Goal: Task Accomplishment & Management: Manage account settings

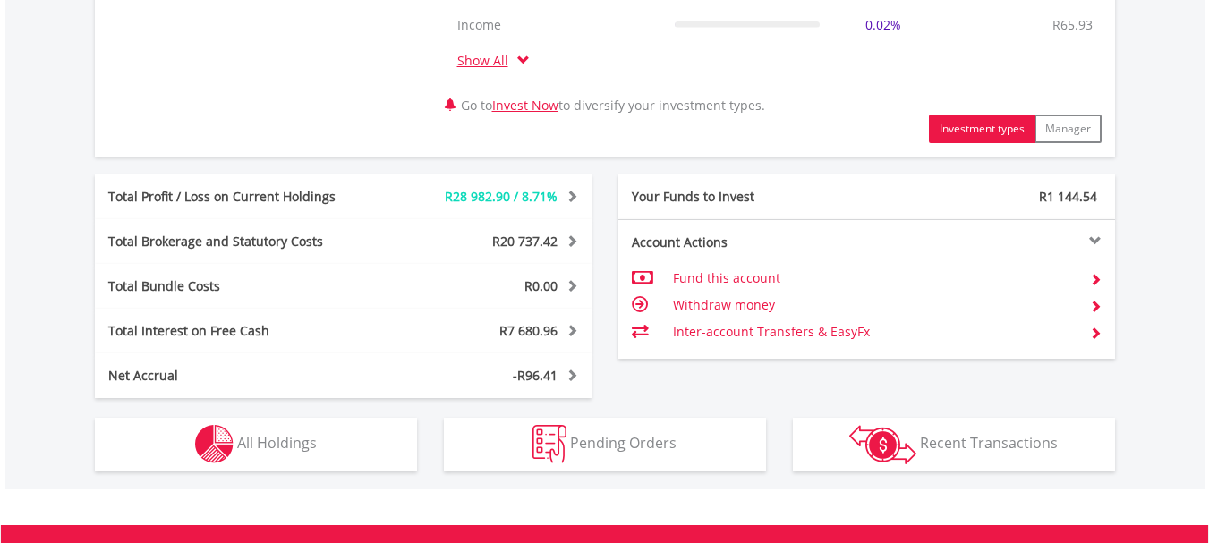
scroll to position [984, 0]
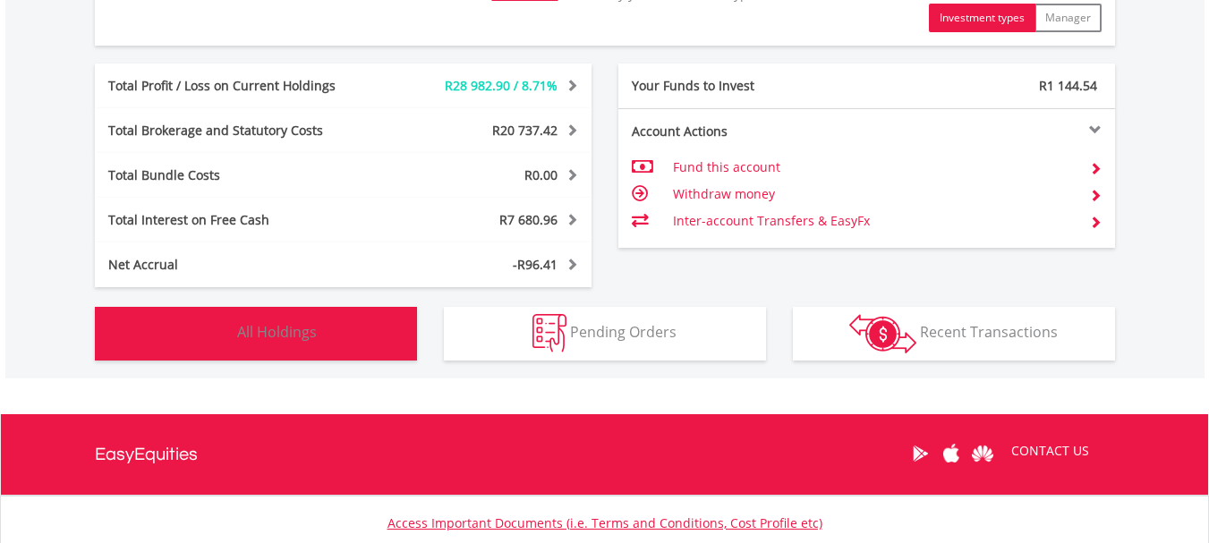
click at [361, 344] on button "Holdings All Holdings" at bounding box center [256, 334] width 322 height 54
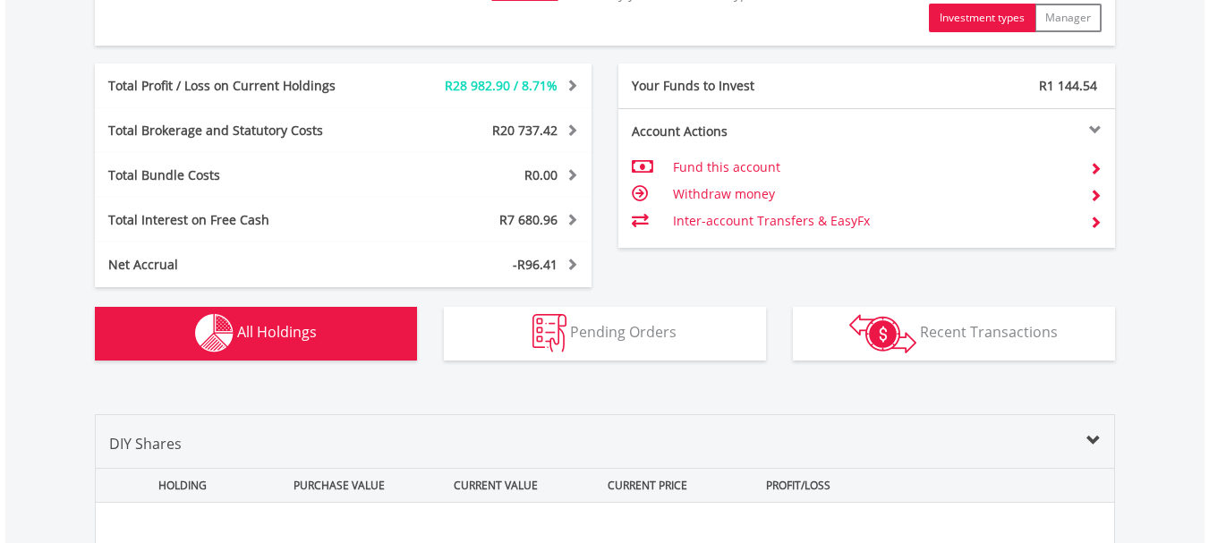
scroll to position [1398, 0]
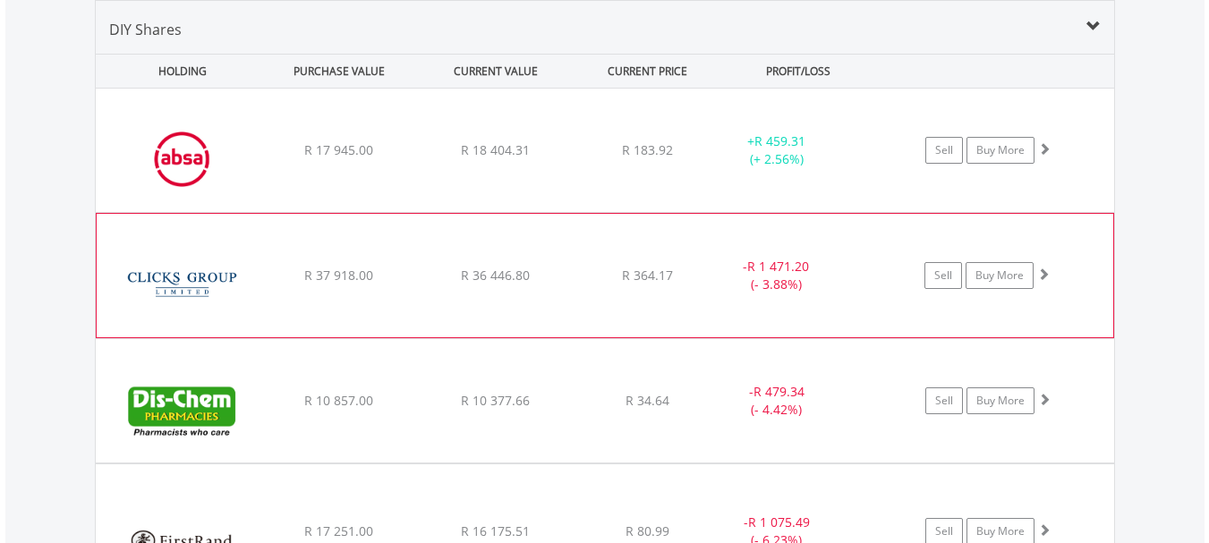
click at [565, 273] on div "R 36 446.80" at bounding box center [496, 276] width 152 height 18
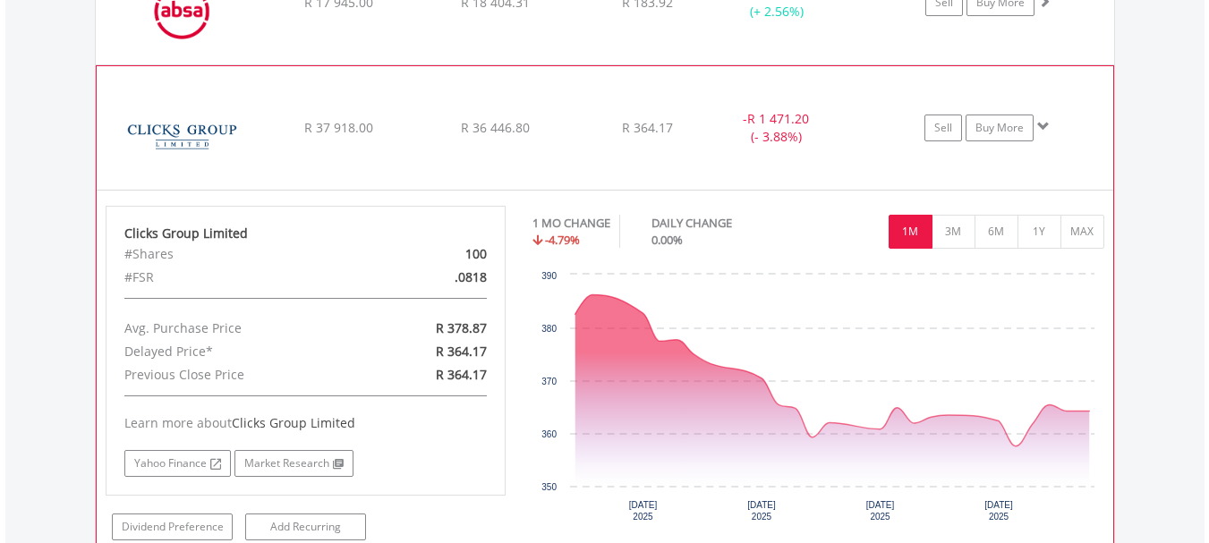
scroll to position [1577, 0]
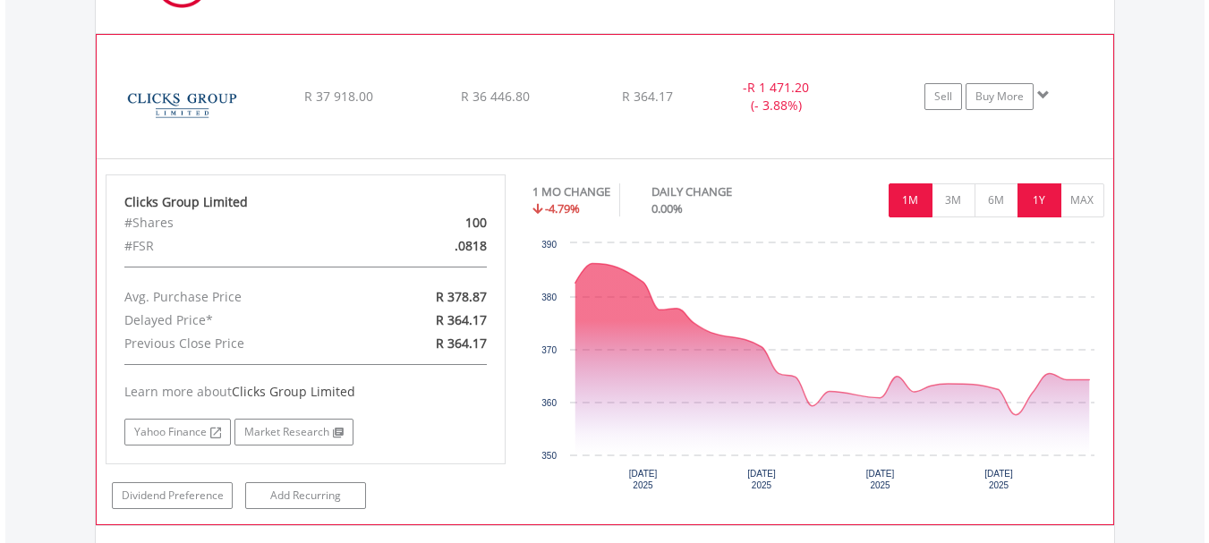
click at [1041, 201] on button "1Y" at bounding box center [1039, 200] width 44 height 34
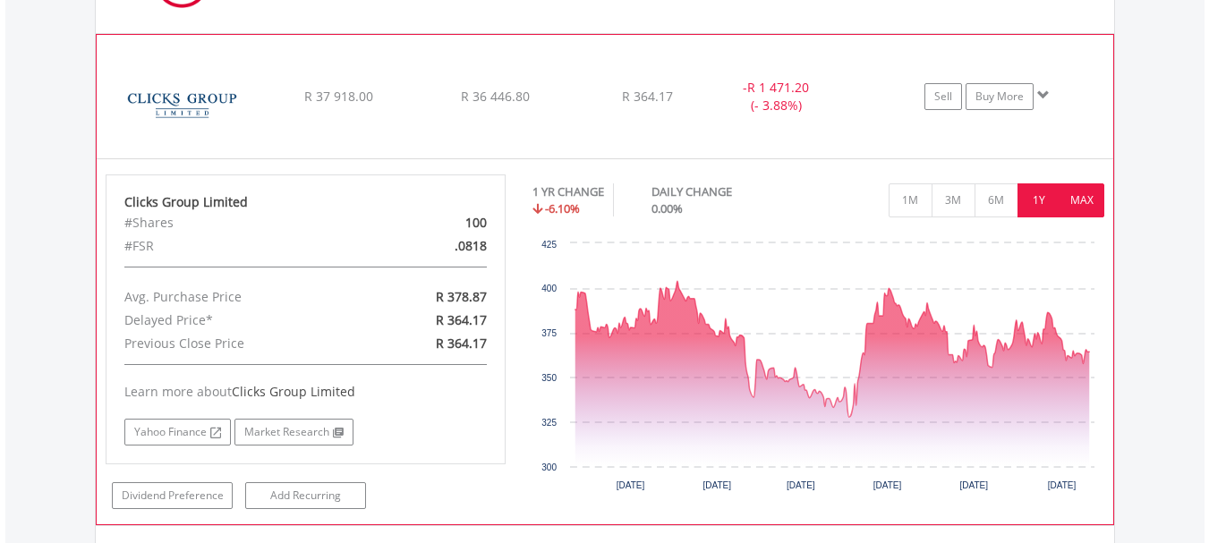
click at [1083, 200] on button "MAX" at bounding box center [1082, 200] width 44 height 34
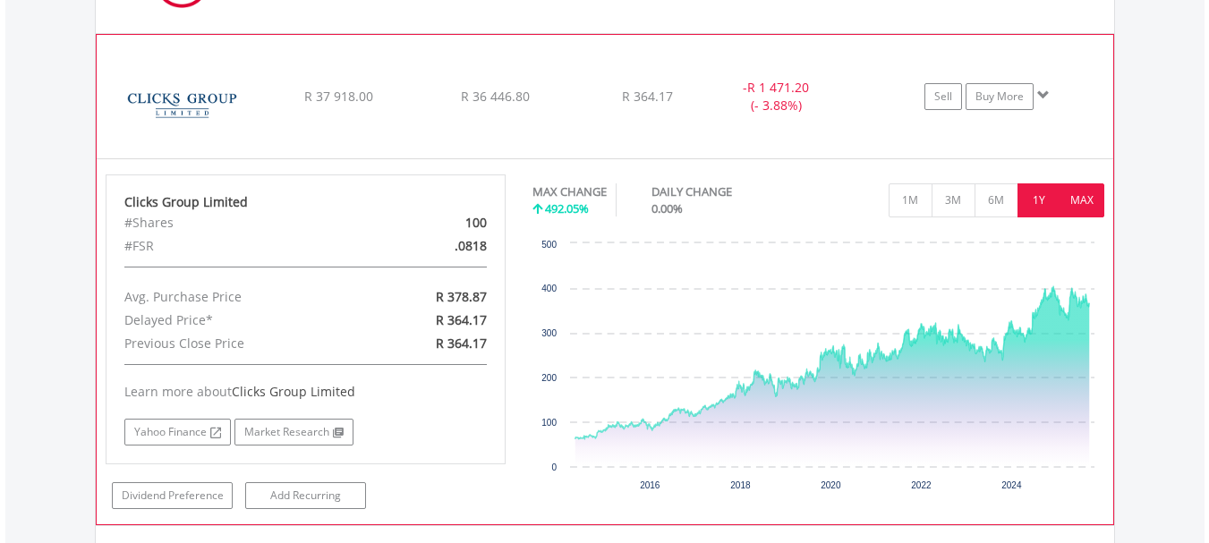
click at [1044, 201] on button "1Y" at bounding box center [1039, 200] width 44 height 34
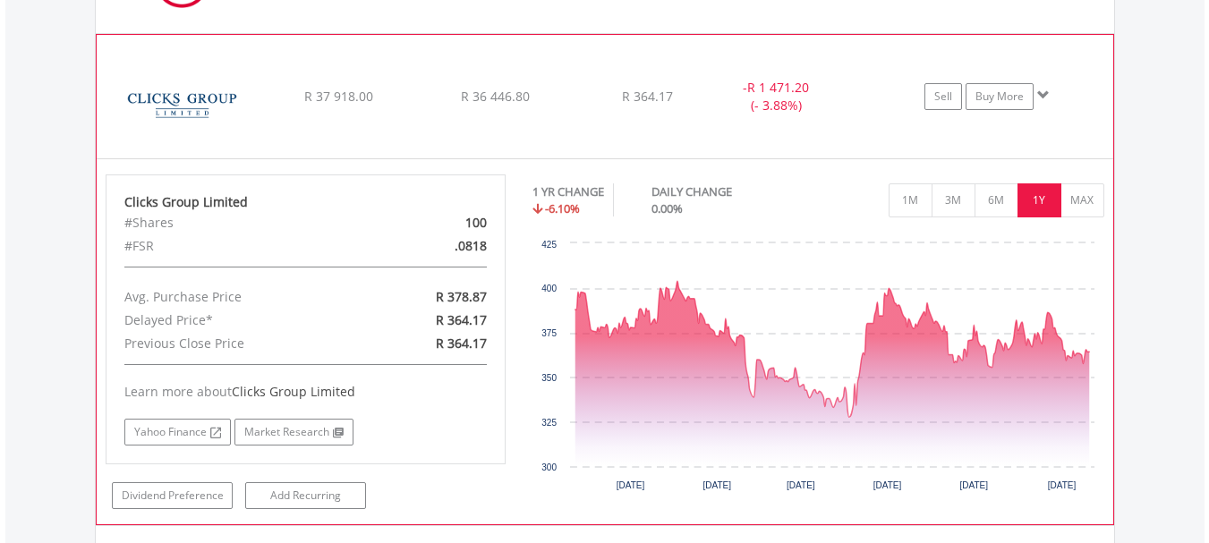
click at [752, 138] on div "﻿ Clicks Group Limited R 37 918.00 R 36 446.80 R 364.17 - R 1 471.20 (- 3.88%) …" at bounding box center [605, 96] width 1016 height 123
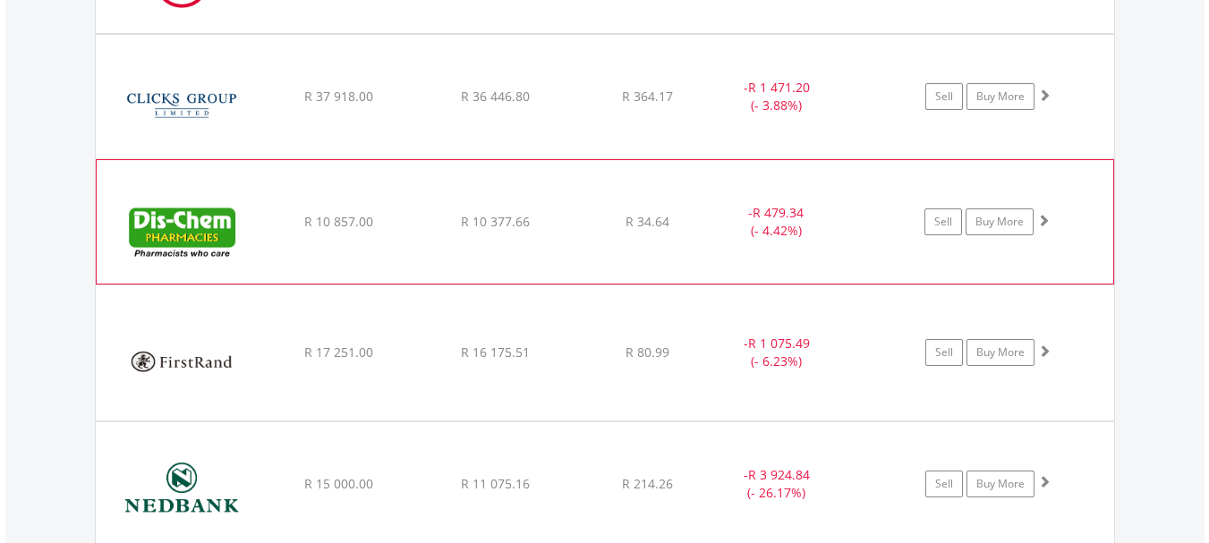
click at [725, 225] on div "- R 479.34 (- 4.42%)" at bounding box center [776, 222] width 134 height 36
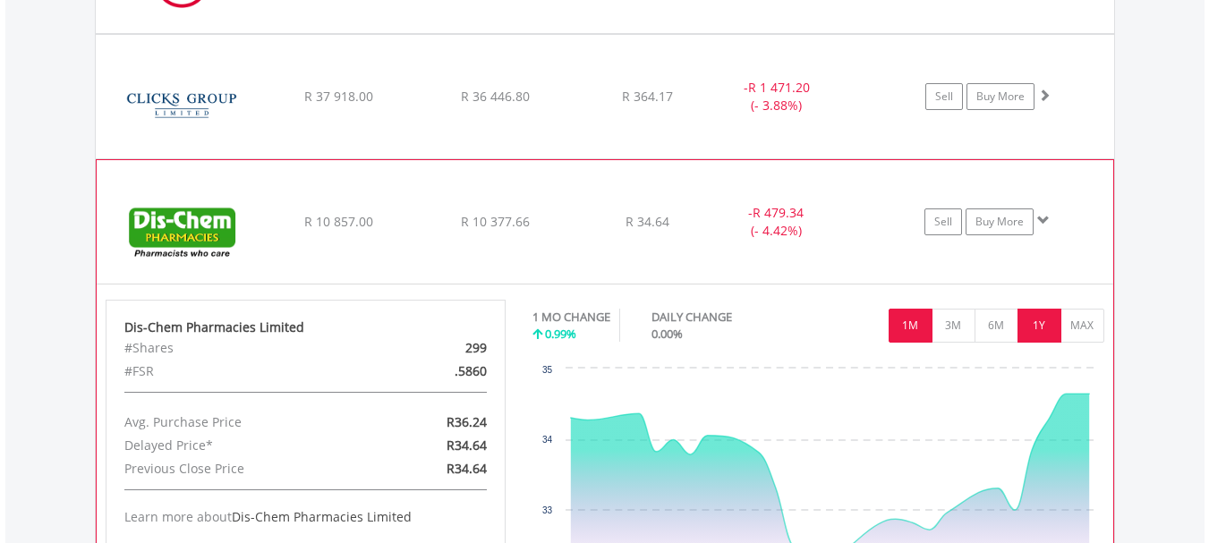
click at [1047, 318] on button "1Y" at bounding box center [1039, 326] width 44 height 34
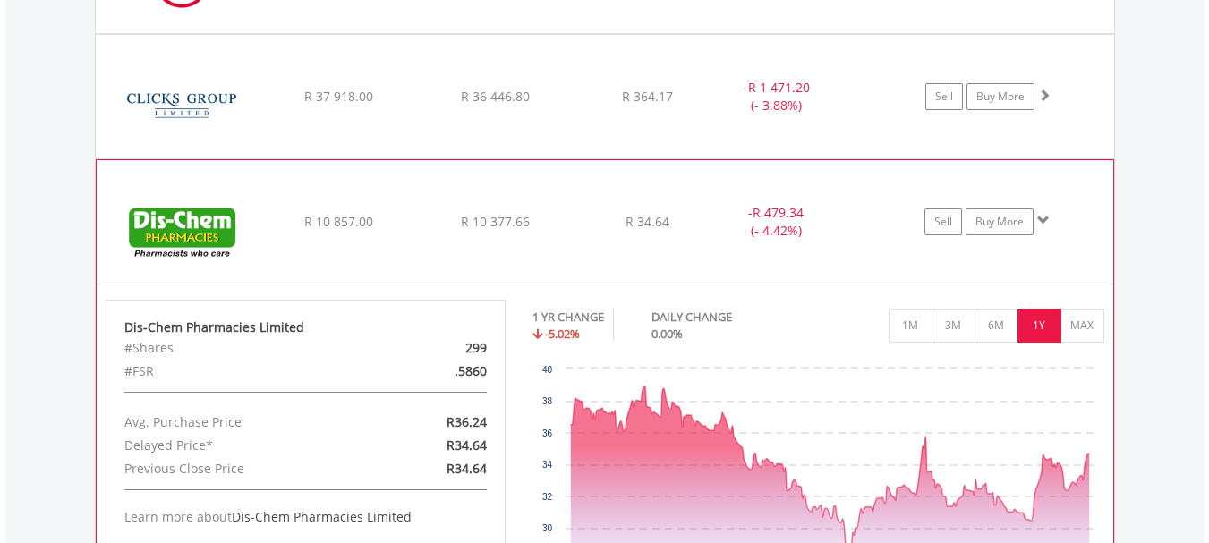
click at [873, 262] on div "﻿ Dis-Chem Pharmacies Limited R 10 857.00 R 10 377.66 R 34.64 - R 479.34 (- 4.4…" at bounding box center [605, 221] width 1016 height 123
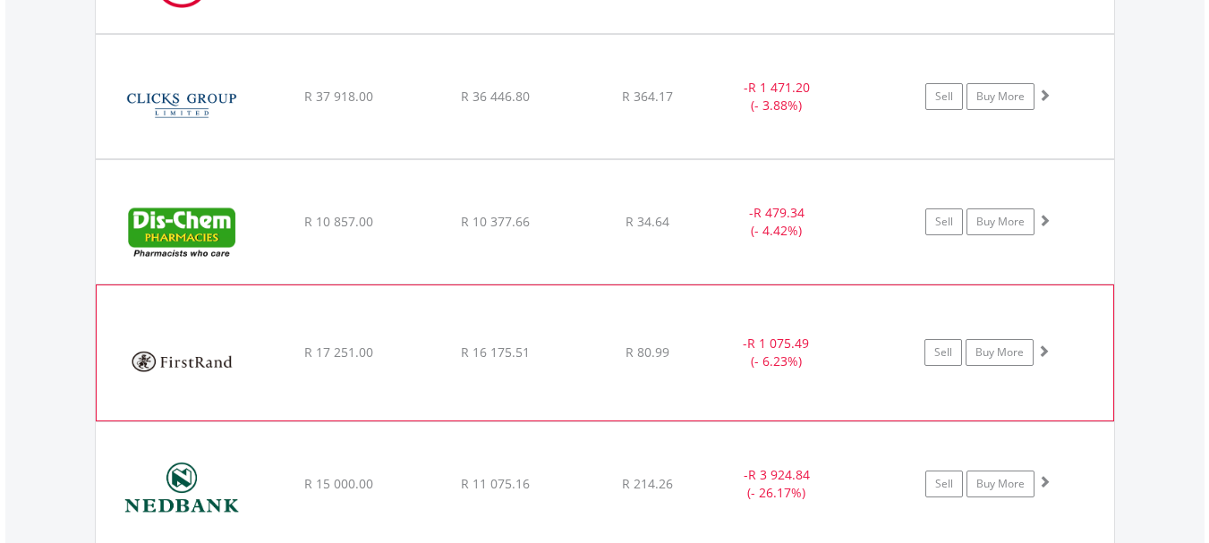
click at [864, 327] on div "﻿ Firstrand Limited R 17 251.00 R 16 175.51 R 80.99 - R 1 075.49 (- 6.23%) Sell…" at bounding box center [605, 352] width 1016 height 134
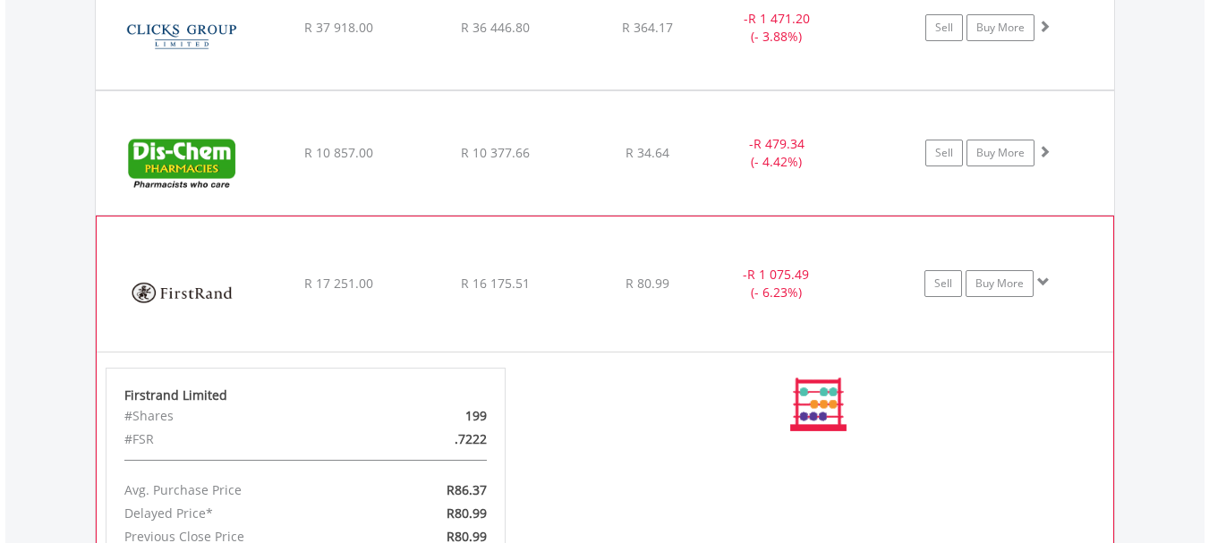
scroll to position [1667, 0]
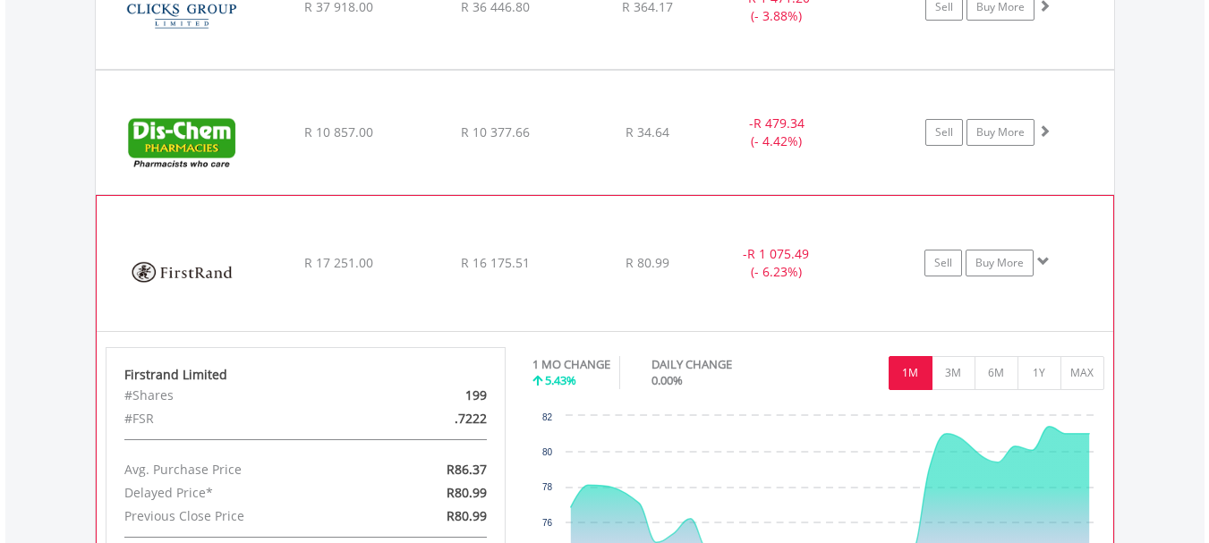
click at [877, 303] on div "﻿ Firstrand Limited R 17 251.00 R 16 175.51 R 80.99 - R 1 075.49 (- 6.23%) Sell…" at bounding box center [605, 263] width 1016 height 134
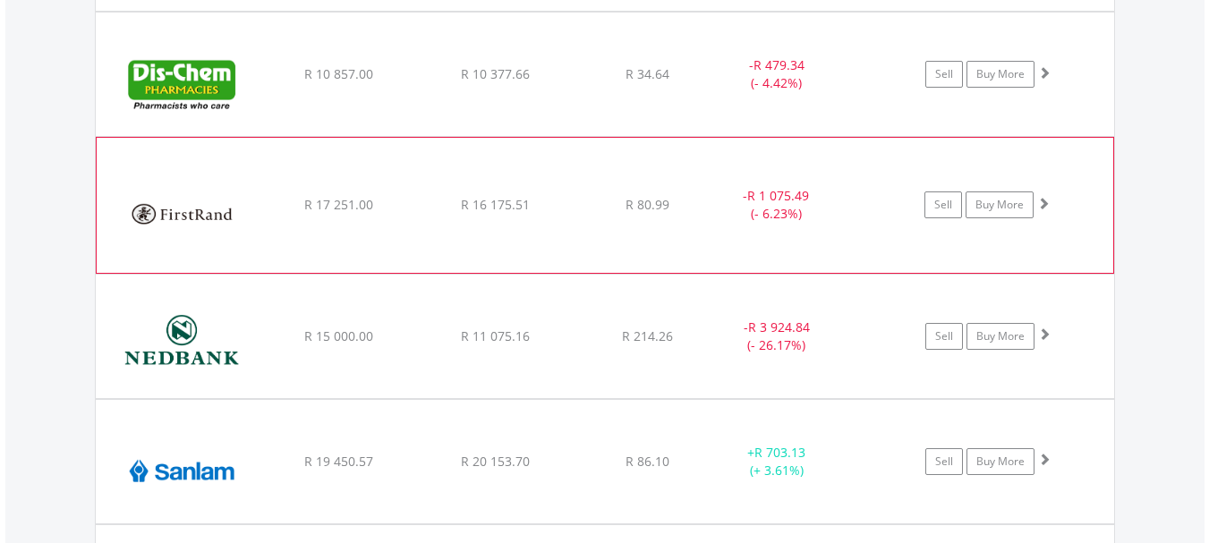
scroll to position [1756, 0]
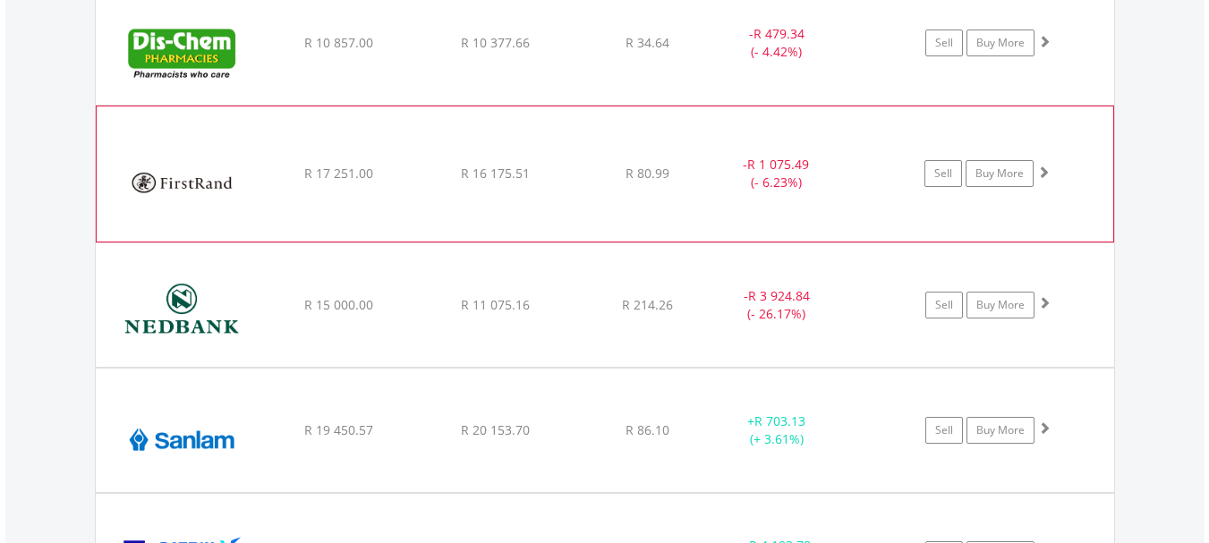
click at [876, 304] on div "- R 3 924.84 (- 26.17%)" at bounding box center [799, 305] width 180 height 36
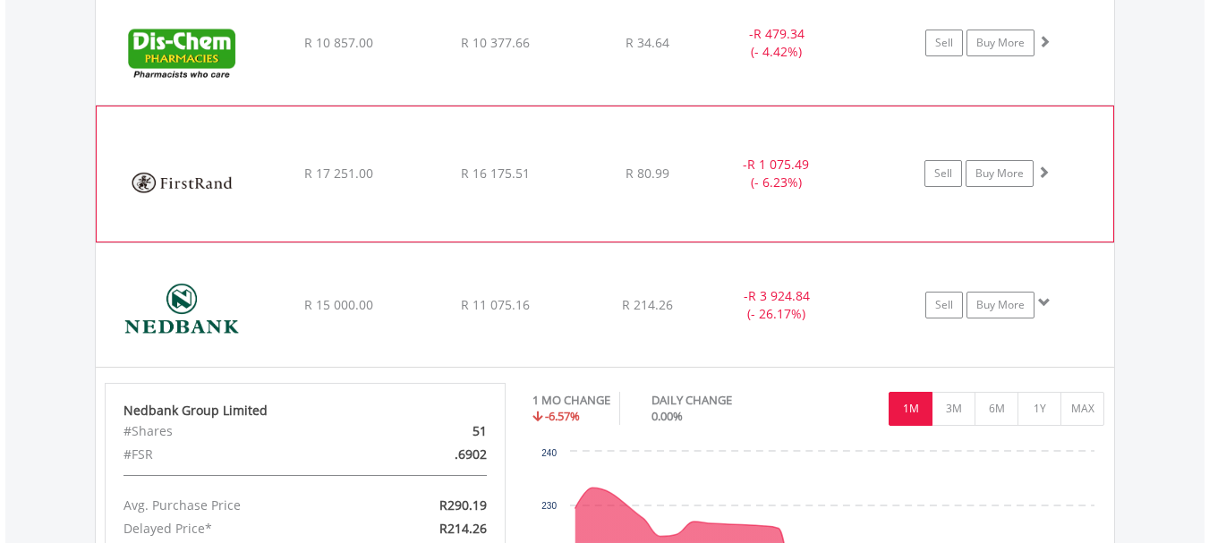
scroll to position [1846, 0]
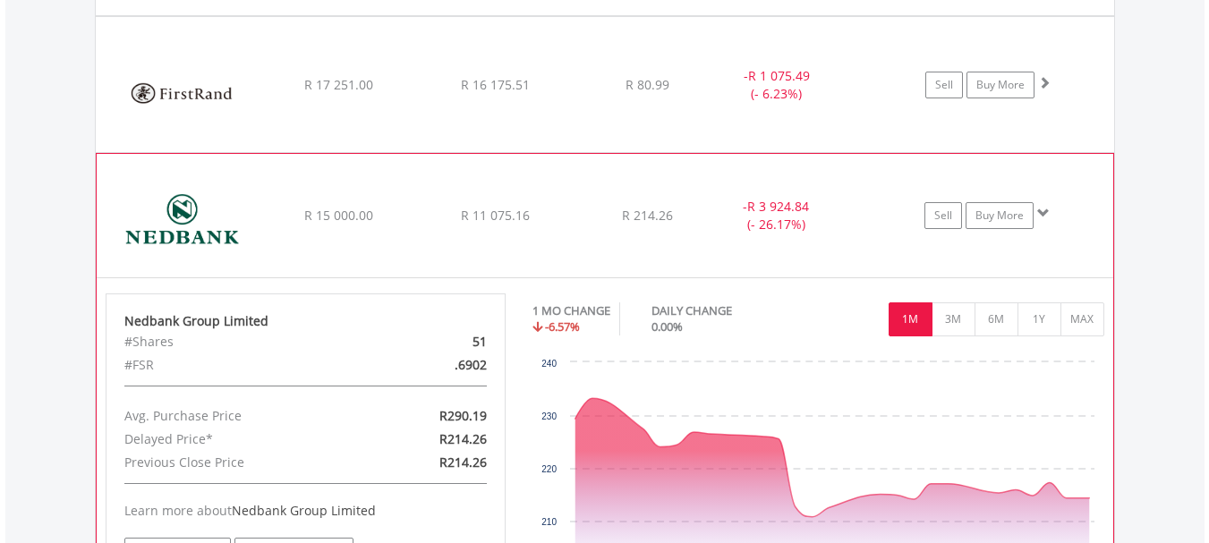
click at [845, 204] on div "- R 3 924.84 (- 26.17%)" at bounding box center [798, 216] width 179 height 36
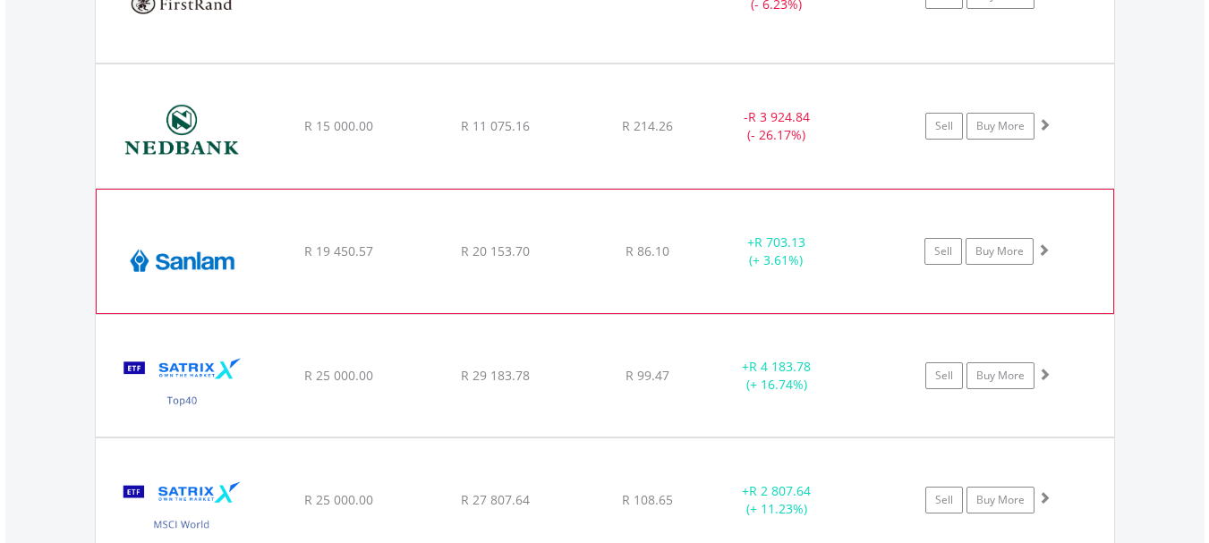
scroll to position [2025, 0]
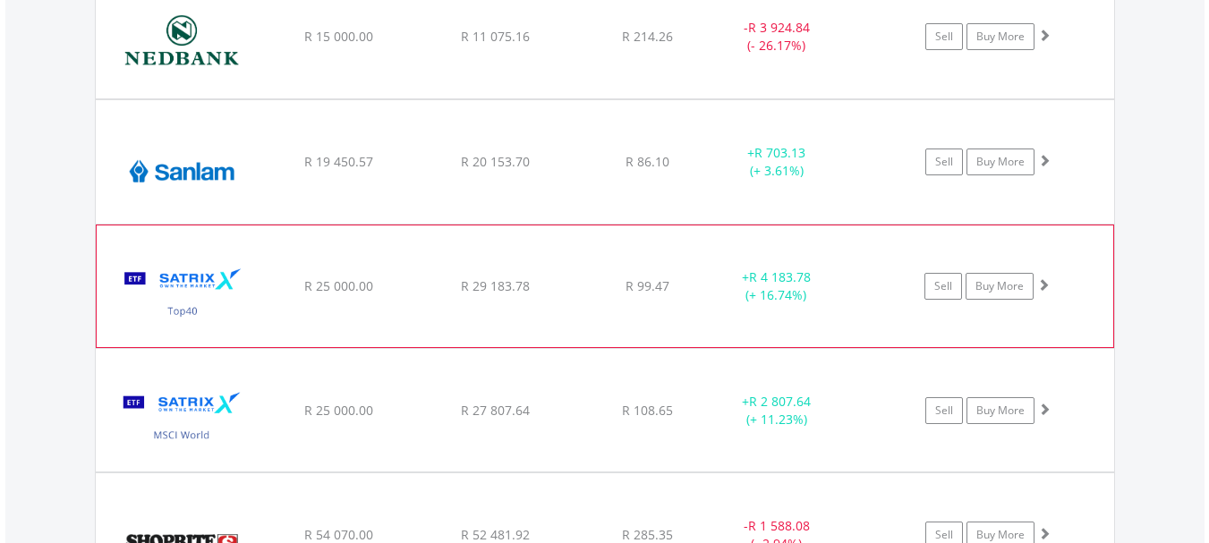
click at [844, 277] on div "+ R 4 183.78 (+ 16.74%)" at bounding box center [798, 286] width 179 height 36
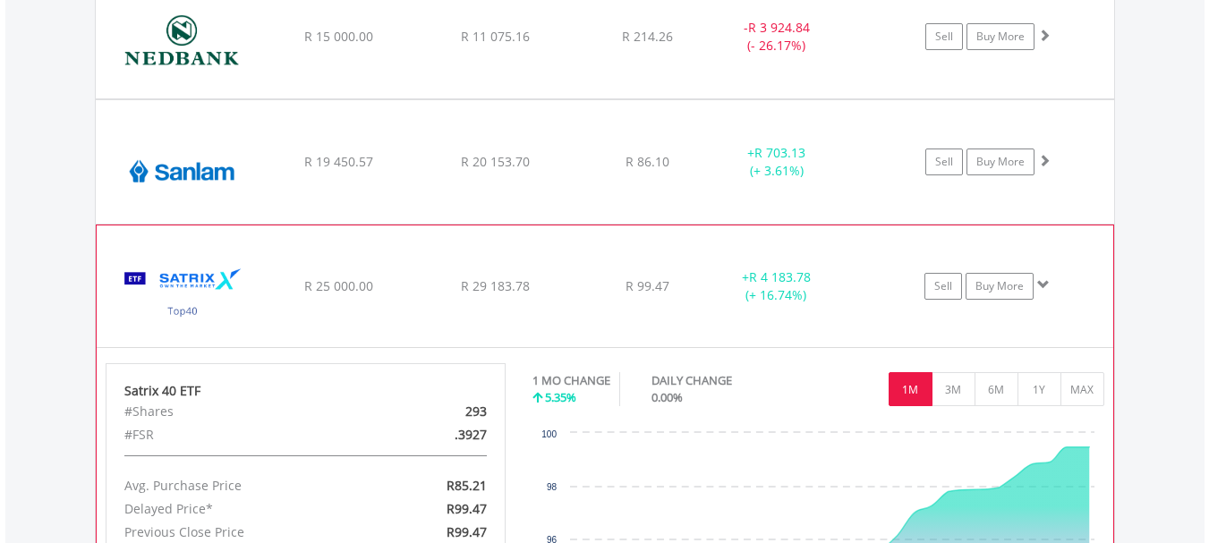
click at [845, 277] on div "+ R 4 183.78 (+ 16.74%)" at bounding box center [798, 286] width 179 height 36
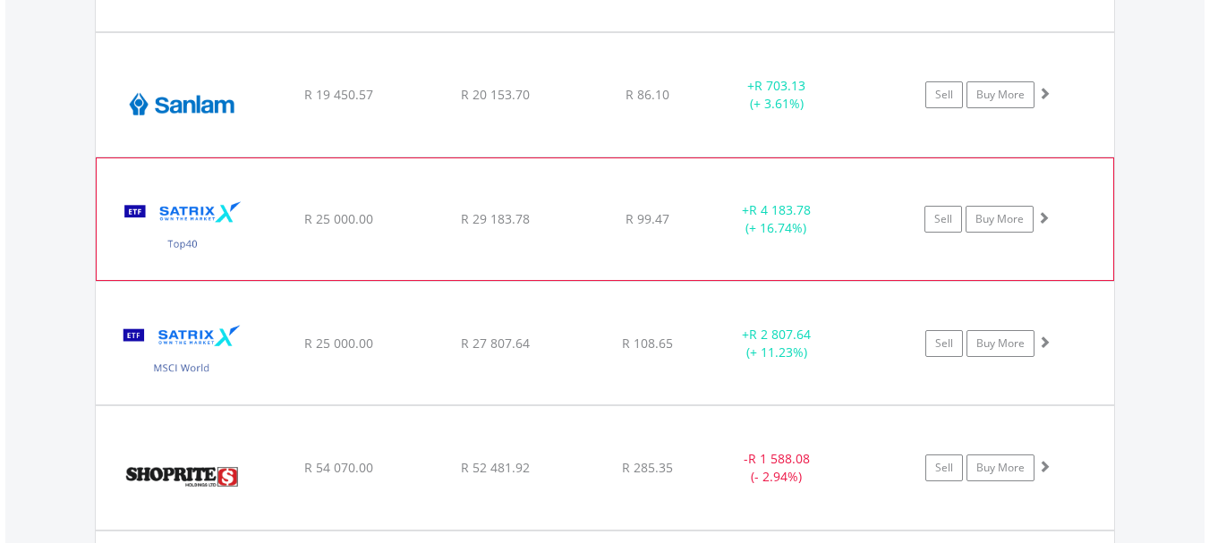
scroll to position [2204, 0]
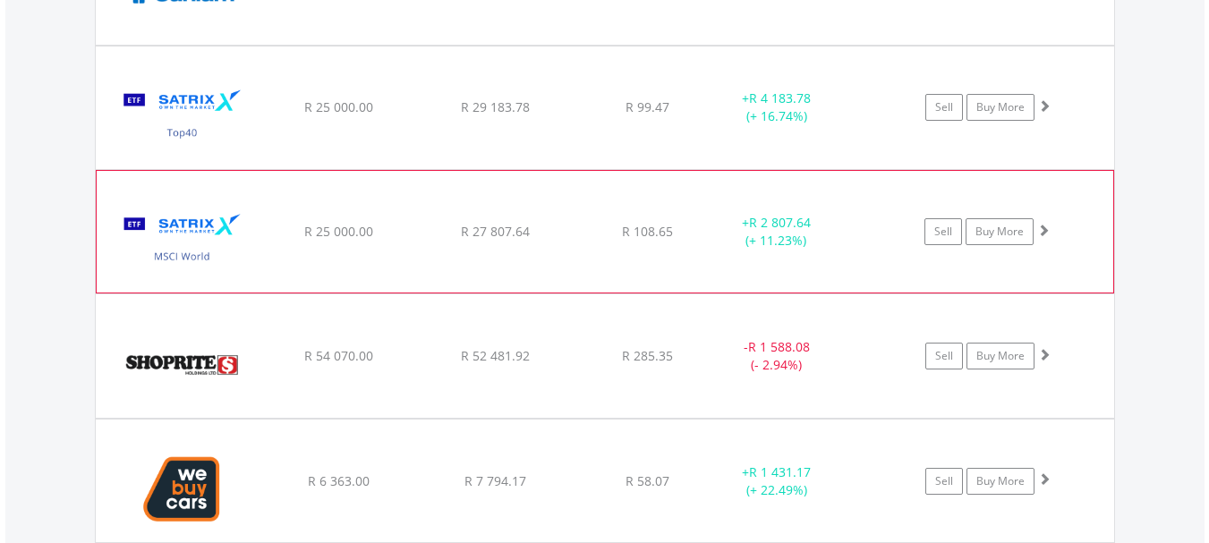
click at [854, 268] on div "﻿ Satrix MSCI World ETF R 25 000.00 R 27 807.64 R 108.65 + R 2 807.64 (+ 11.23%…" at bounding box center [605, 232] width 1016 height 122
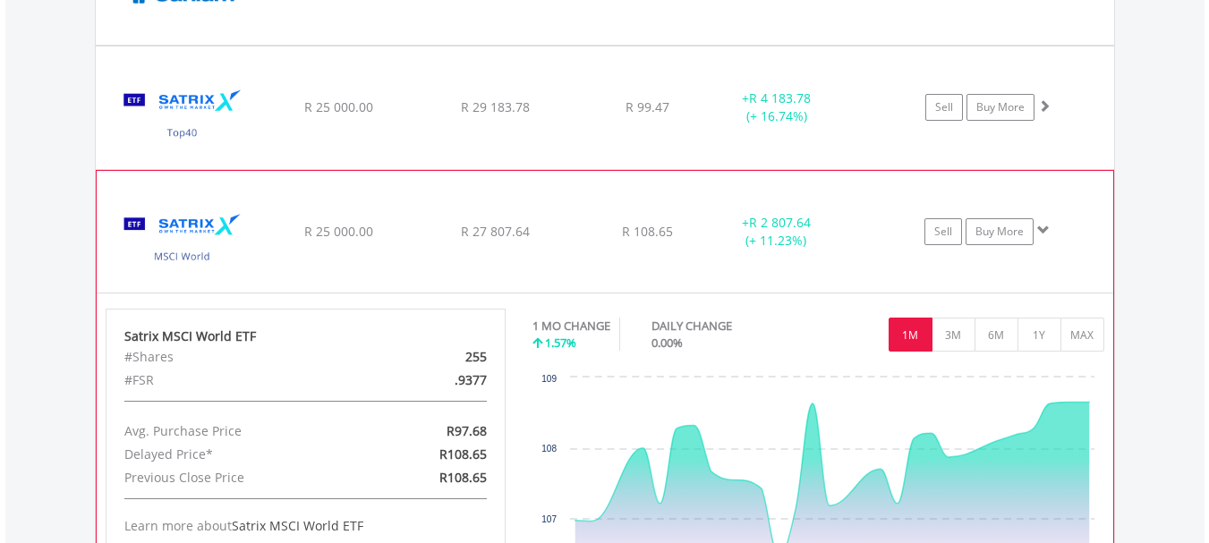
click at [854, 268] on div "﻿ Satrix MSCI World ETF R 25 000.00 R 27 807.64 R 108.65 + R 2 807.64 (+ 11.23%…" at bounding box center [605, 232] width 1016 height 122
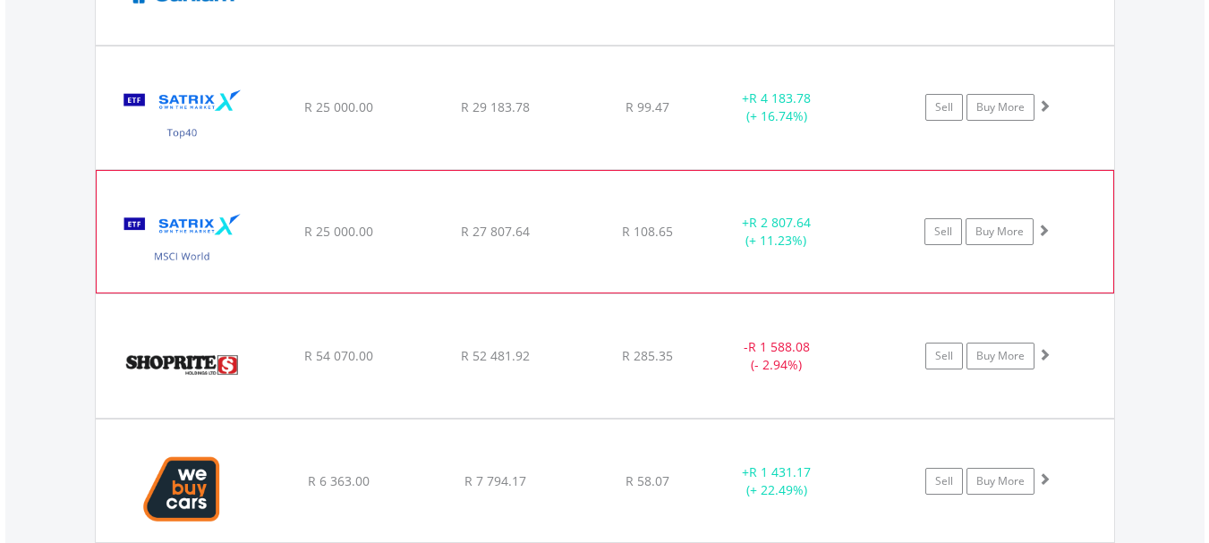
scroll to position [2293, 0]
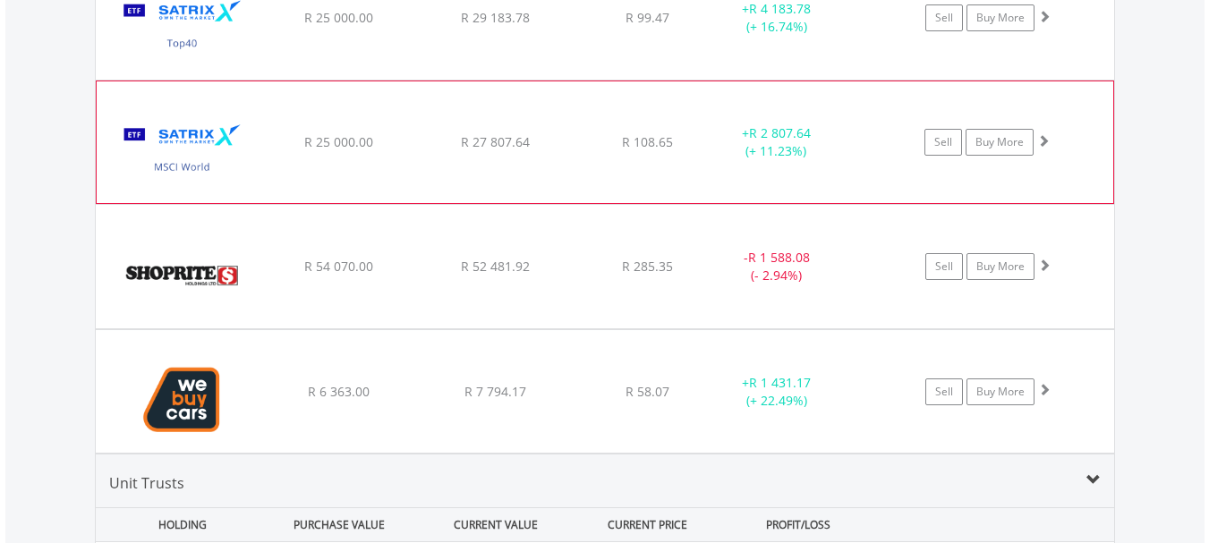
click at [854, 268] on div "- R 1 588.08 (- 2.94%)" at bounding box center [799, 267] width 180 height 36
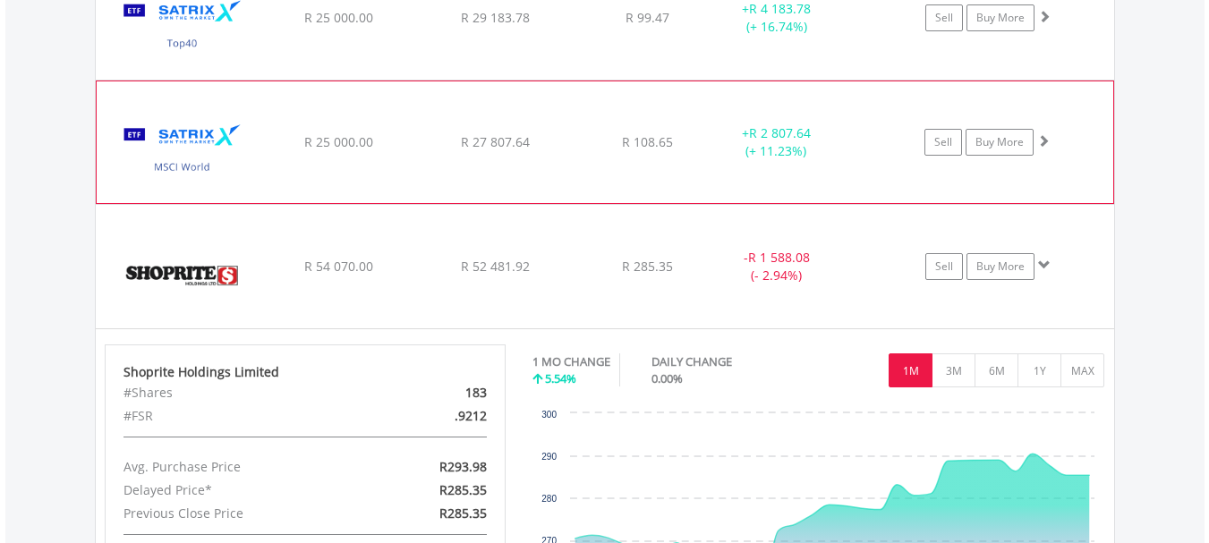
click at [854, 268] on div "- R 1 588.08 (- 2.94%)" at bounding box center [799, 267] width 180 height 36
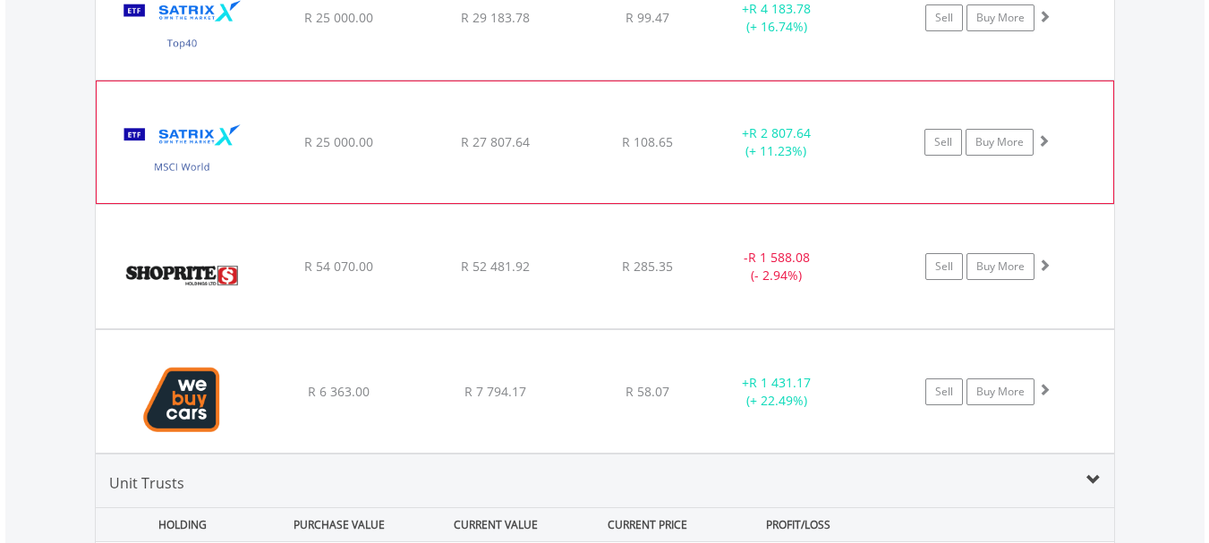
scroll to position [2382, 0]
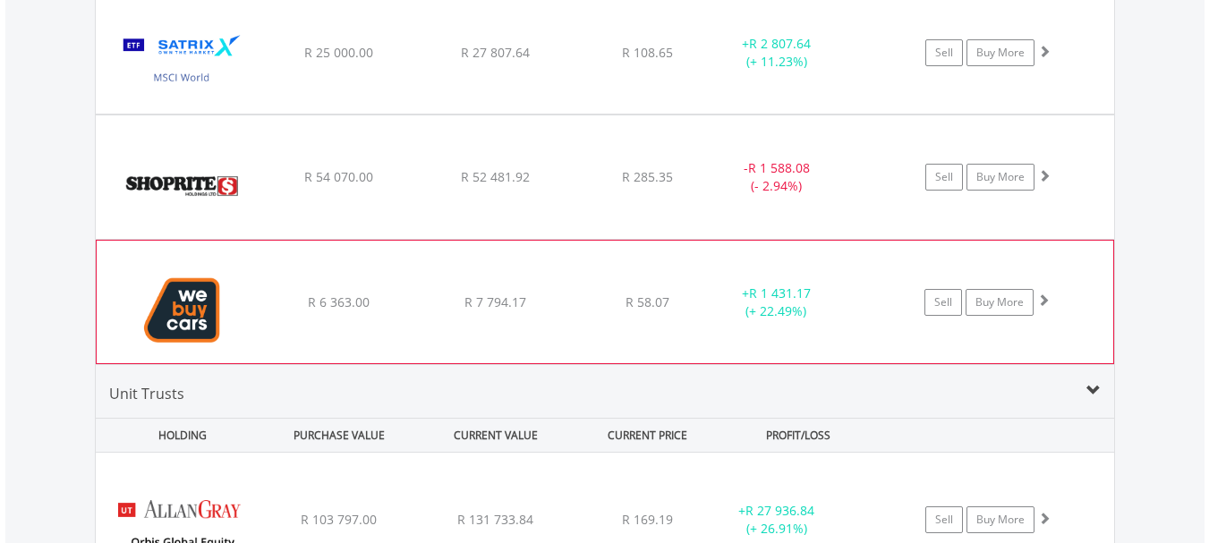
click at [845, 293] on div "+ R 1 431.17 (+ 22.49%)" at bounding box center [798, 303] width 179 height 36
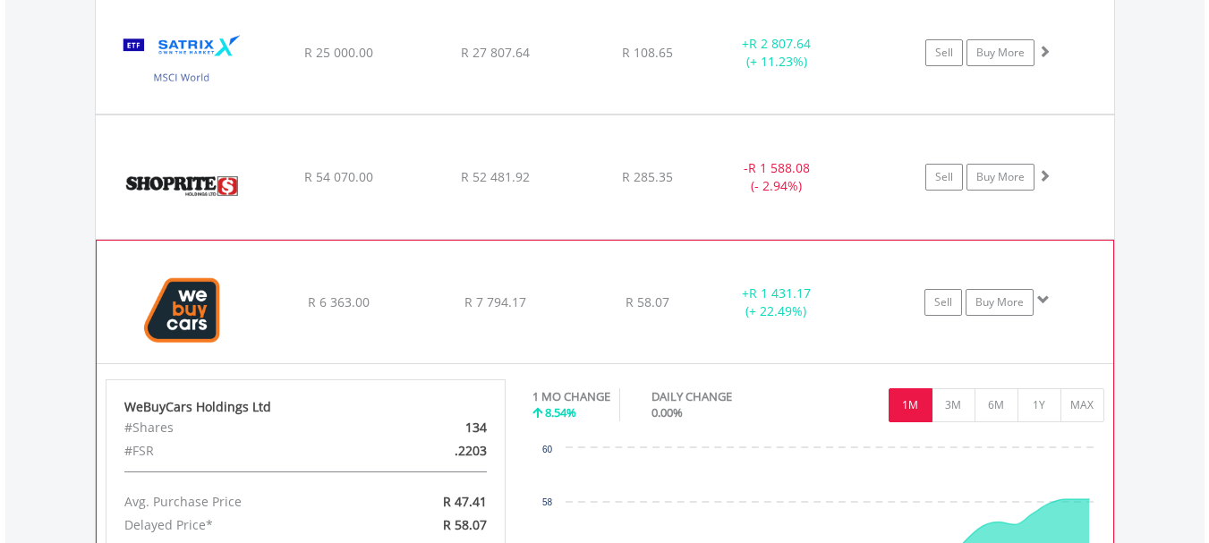
click at [845, 293] on div "+ R 1 431.17 (+ 22.49%)" at bounding box center [798, 303] width 179 height 36
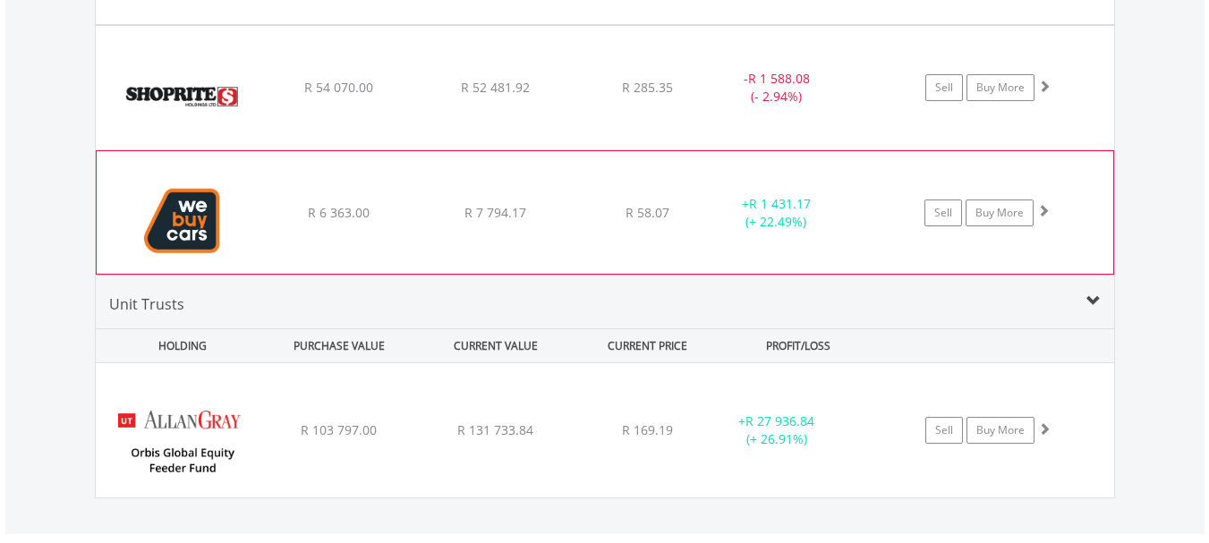
scroll to position [2561, 0]
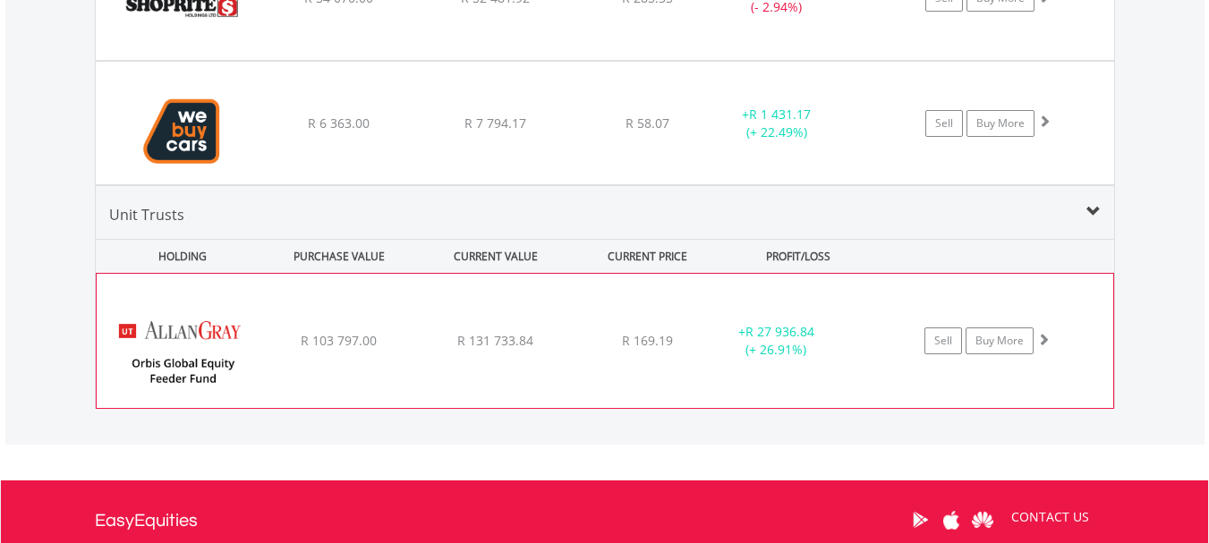
click at [864, 328] on div "+ R 27 936.84 (+ 26.91%)" at bounding box center [798, 341] width 179 height 36
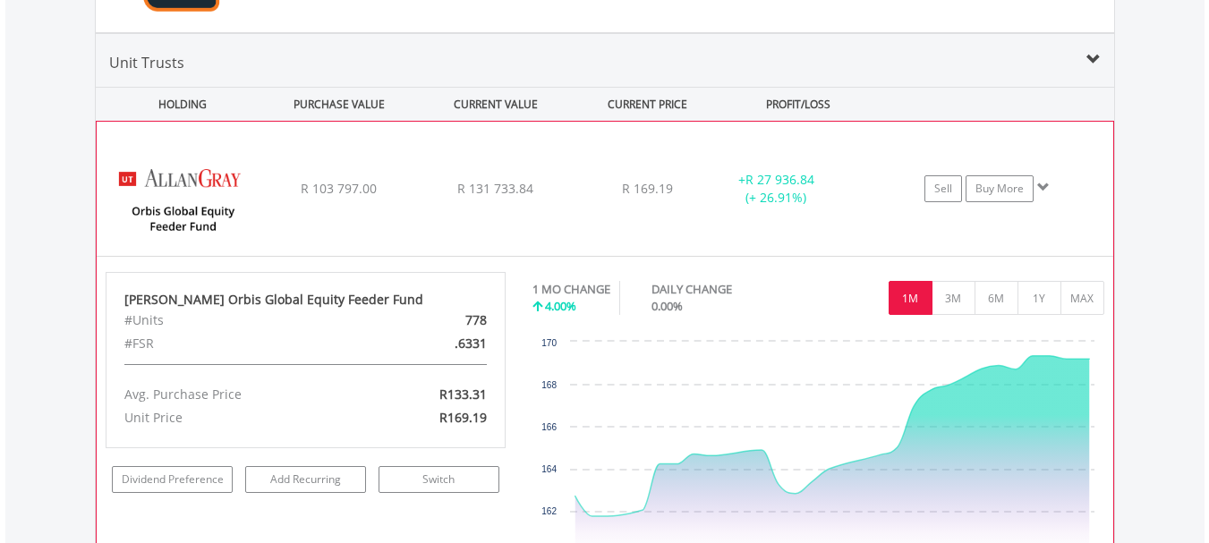
scroll to position [2740, 0]
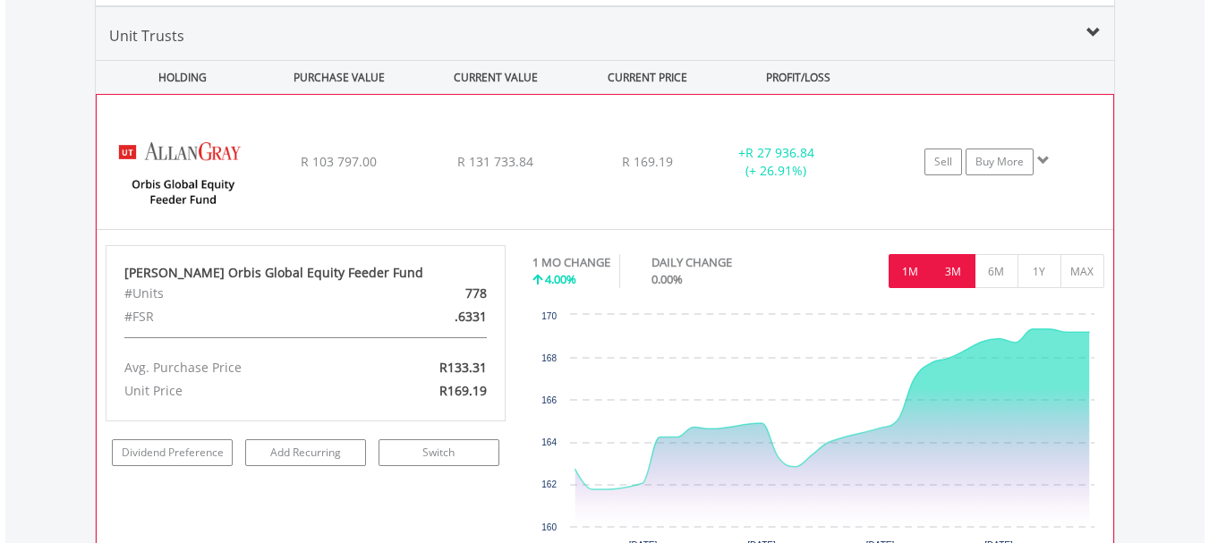
click at [955, 276] on button "3M" at bounding box center [953, 271] width 44 height 34
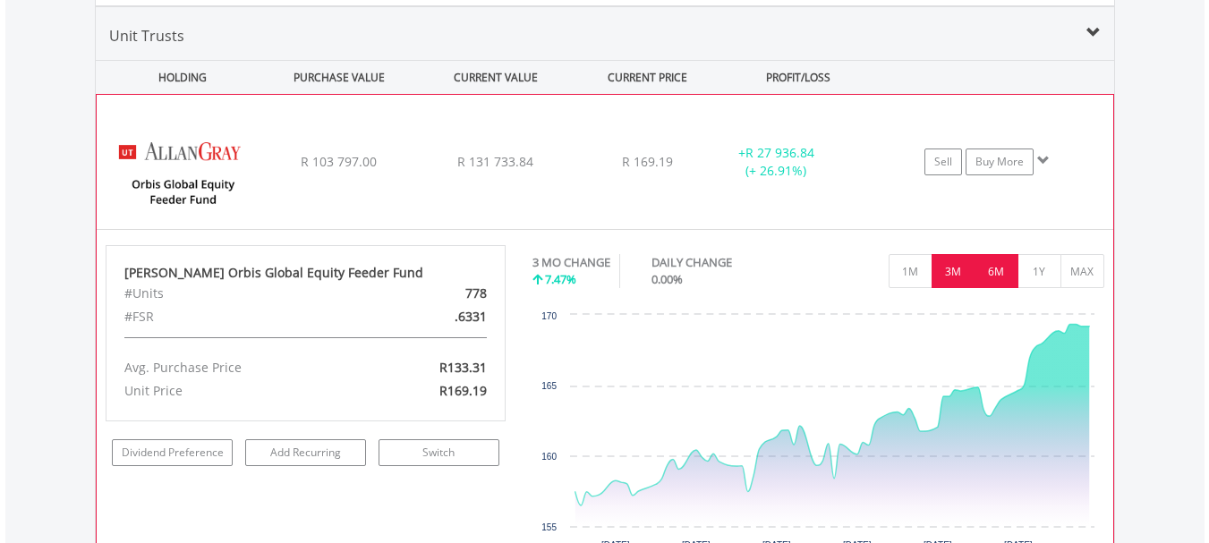
click at [994, 266] on button "6M" at bounding box center [996, 271] width 44 height 34
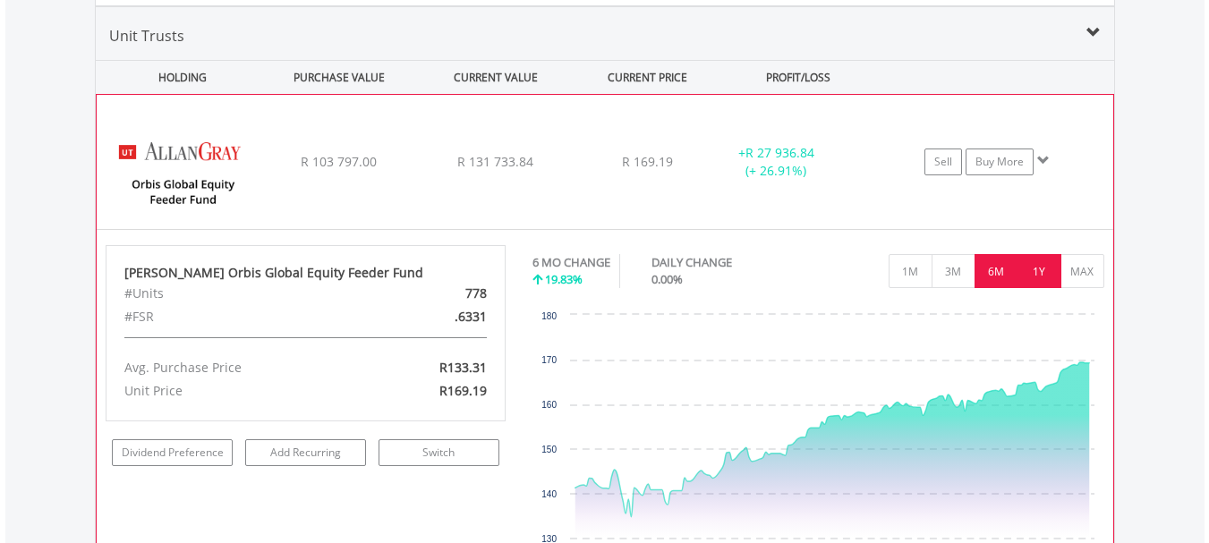
click at [1046, 266] on button "1Y" at bounding box center [1039, 271] width 44 height 34
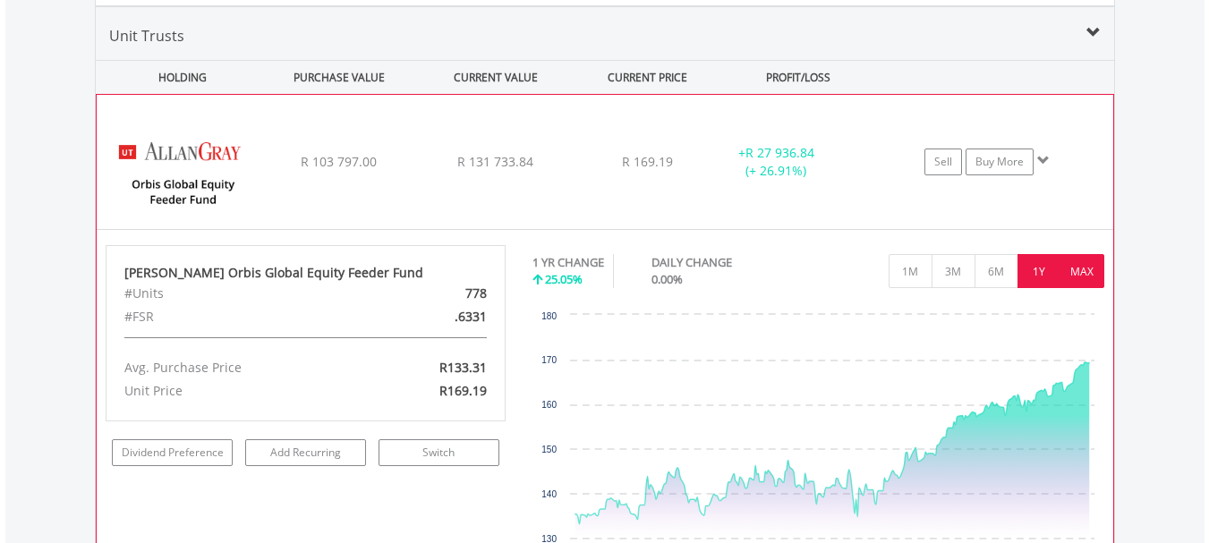
click at [1093, 274] on button "MAX" at bounding box center [1082, 271] width 44 height 34
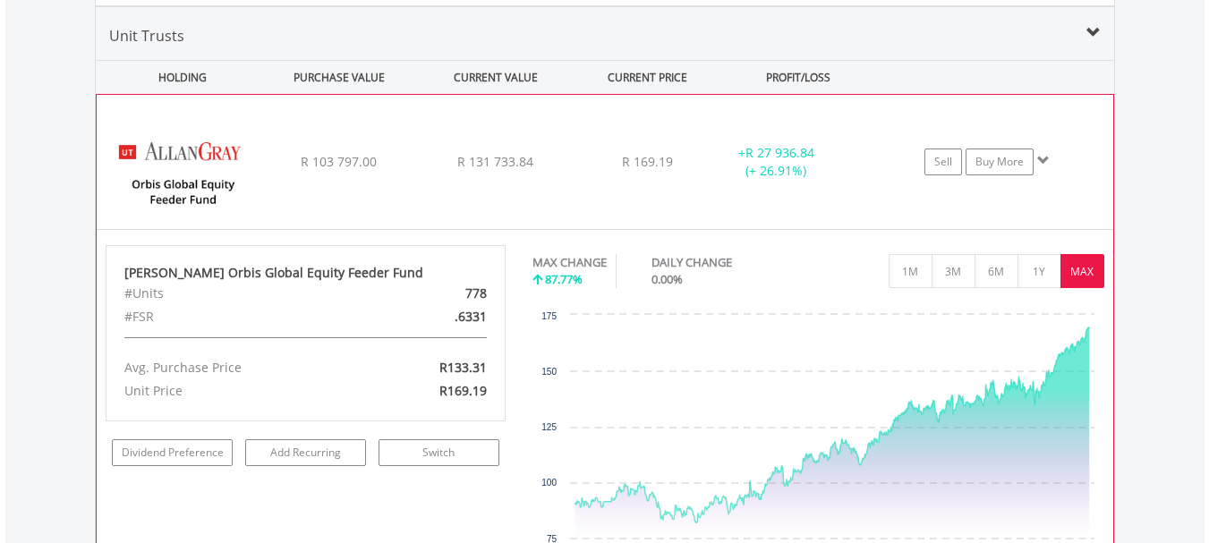
click at [885, 179] on div "+ R 27 936.84 (+ 26.91%)" at bounding box center [798, 162] width 179 height 36
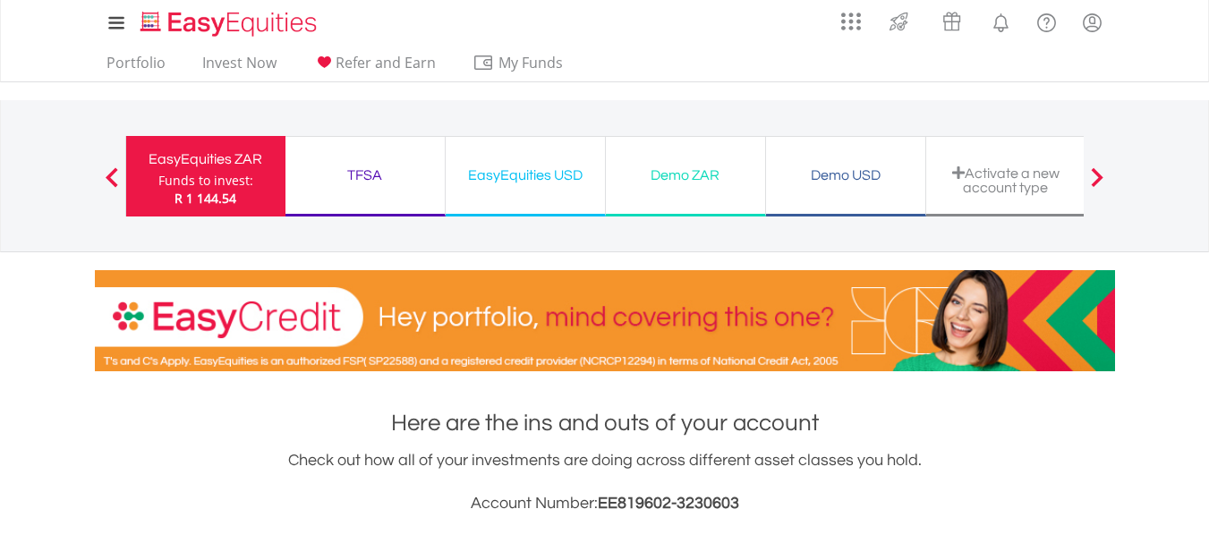
scroll to position [0, 0]
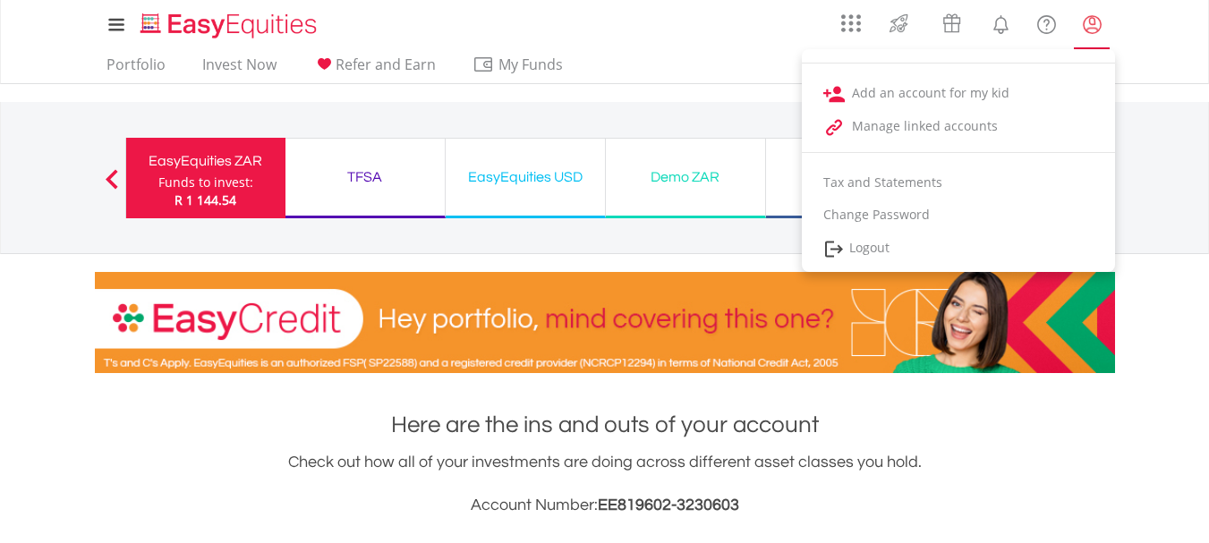
click at [1101, 29] on lord-icon "My Profile" at bounding box center [1092, 24] width 22 height 22
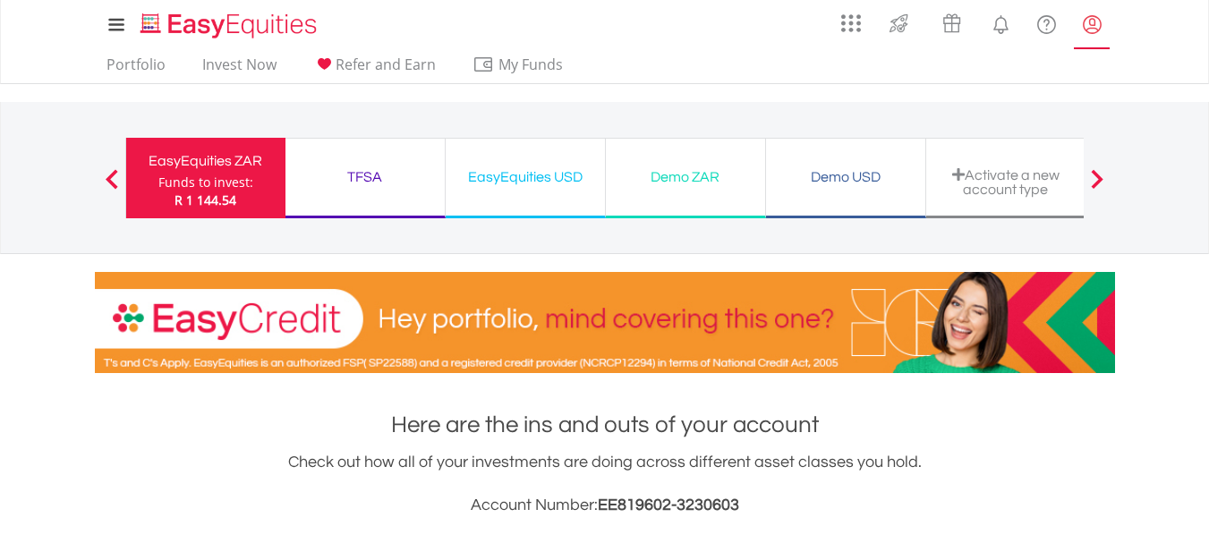
click at [1101, 29] on lord-icon "My Profile" at bounding box center [1092, 24] width 22 height 22
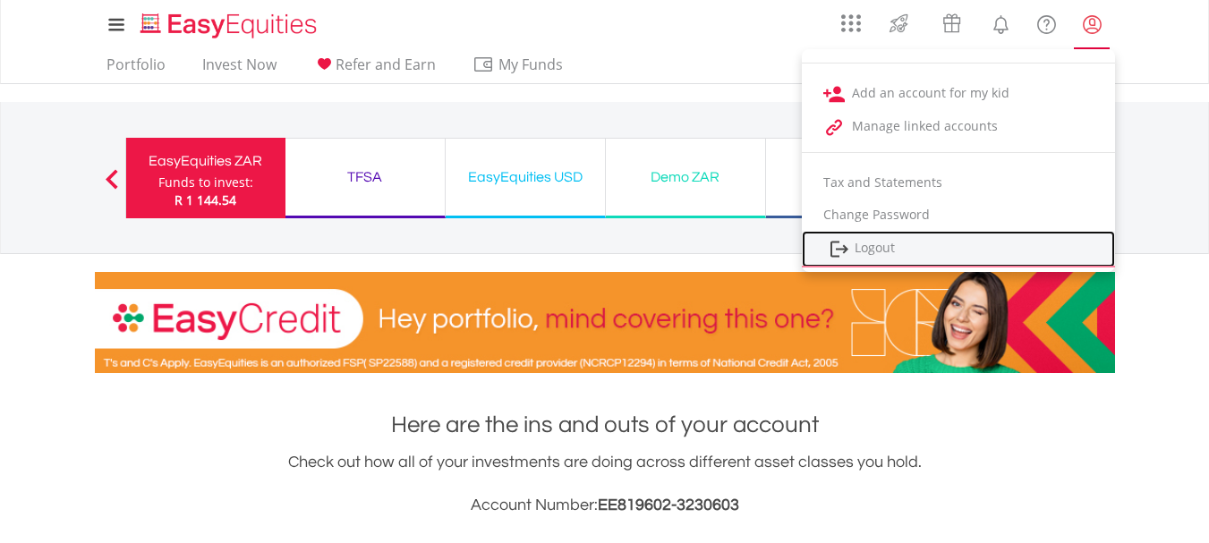
click at [897, 244] on link "Logout" at bounding box center [958, 249] width 313 height 37
